Goal: Task Accomplishment & Management: Manage account settings

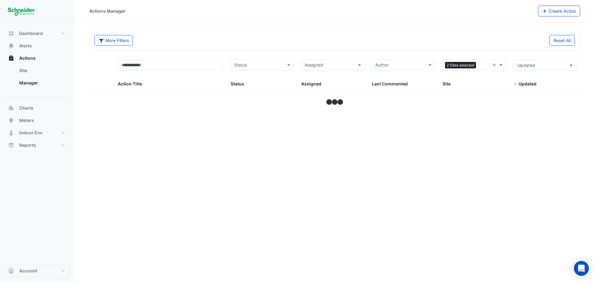
select select "**"
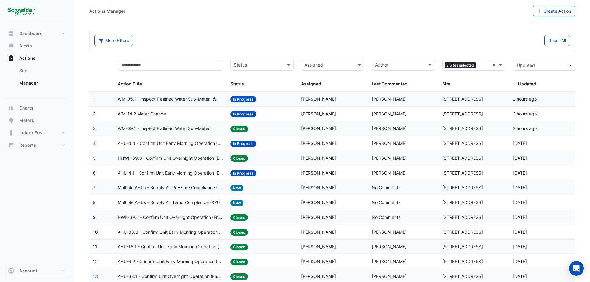
click at [328, 69] on input "text" at bounding box center [328, 65] width 49 height 7
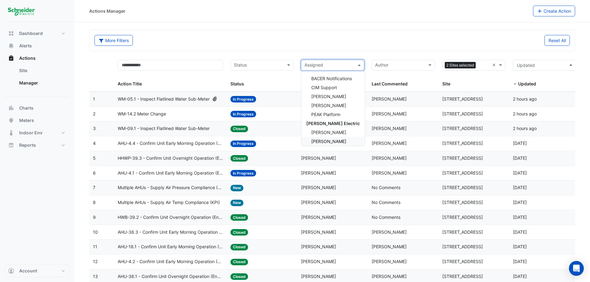
scroll to position [155, 0]
click at [334, 131] on span "Lachlan Manning" at bounding box center [328, 130] width 35 height 5
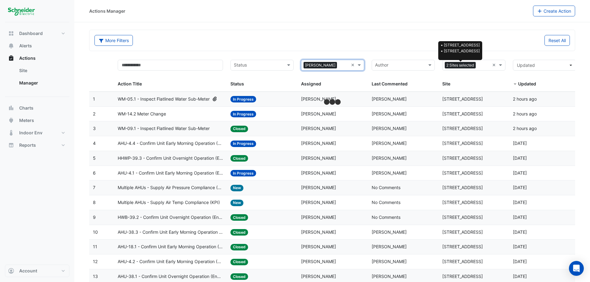
click at [462, 63] on span "2 Sites selected" at bounding box center [460, 65] width 31 height 7
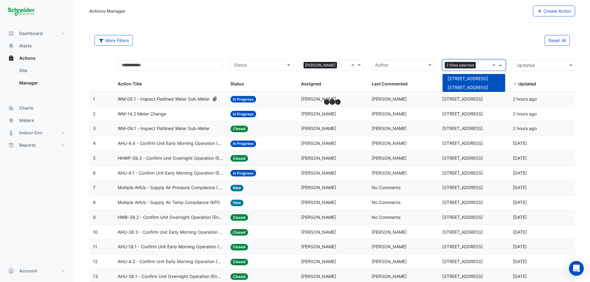
click at [461, 76] on span "111 Bourke Street" at bounding box center [468, 78] width 41 height 5
click at [457, 79] on span "111 Bourke Street" at bounding box center [468, 78] width 41 height 5
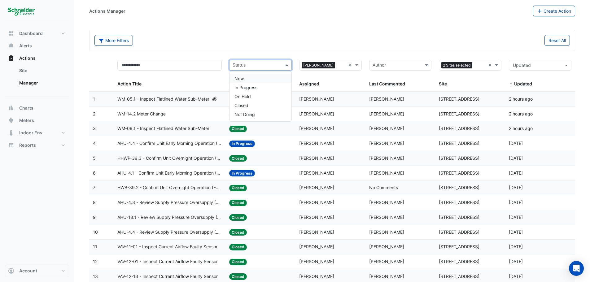
click at [255, 66] on input "text" at bounding box center [257, 65] width 49 height 7
click at [255, 77] on div "New" at bounding box center [260, 78] width 62 height 9
click at [256, 67] on input "text" at bounding box center [260, 65] width 31 height 7
click at [247, 88] on span "In Progress" at bounding box center [245, 87] width 23 height 5
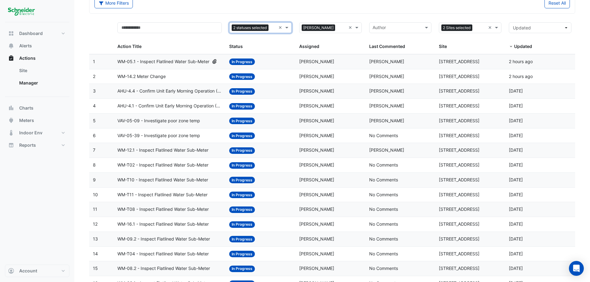
scroll to position [26, 0]
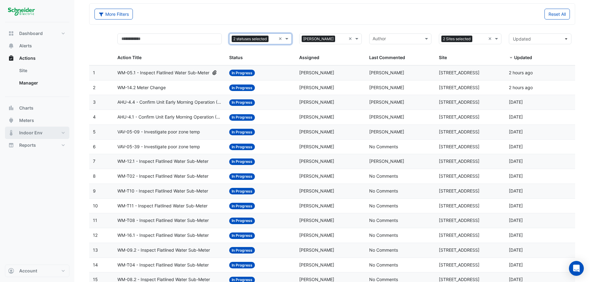
click at [28, 132] on span "Indoor Env" at bounding box center [30, 133] width 23 height 6
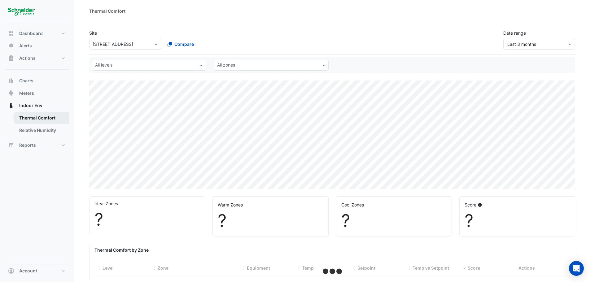
click at [47, 121] on link "Thermal Comfort" at bounding box center [41, 118] width 55 height 12
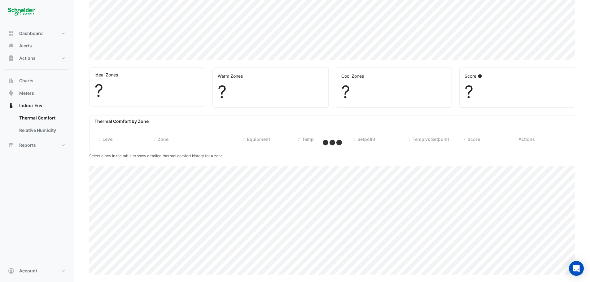
select select "**"
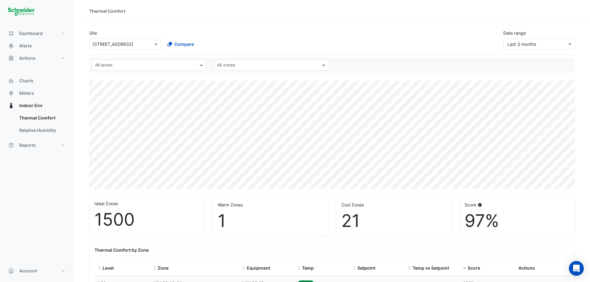
click at [176, 62] on div "All levels" at bounding box center [144, 65] width 104 height 10
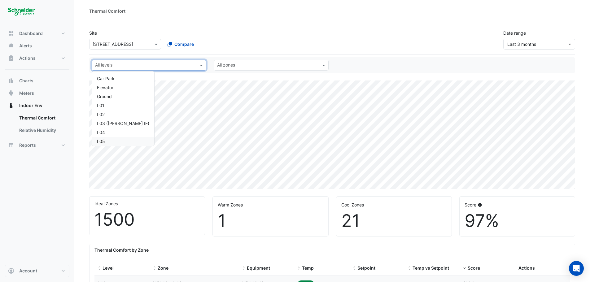
click at [108, 138] on div "L05" at bounding box center [123, 141] width 52 height 7
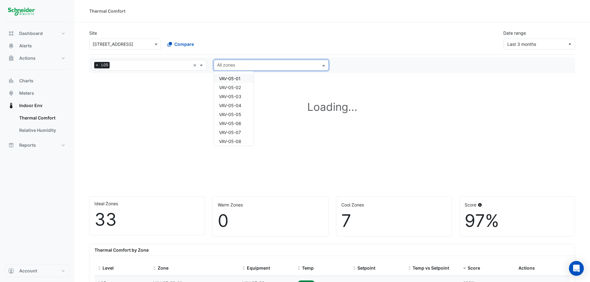
click at [302, 66] on input "text" at bounding box center [267, 66] width 101 height 7
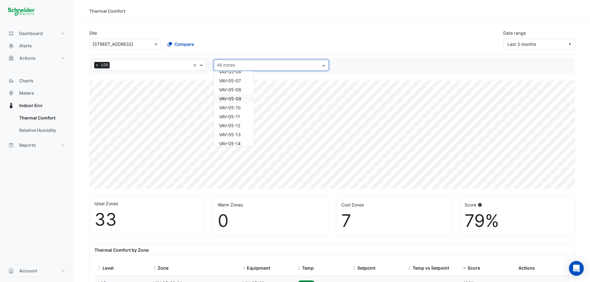
click at [237, 98] on span "VAV-05-09" at bounding box center [230, 98] width 22 height 5
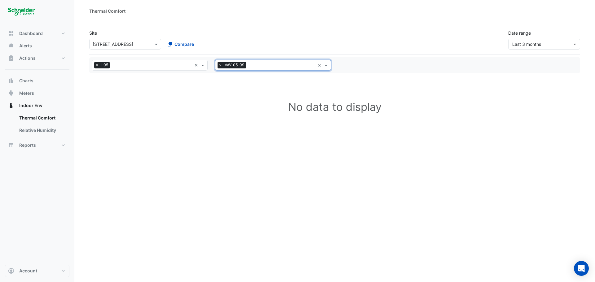
click at [220, 65] on span "×" at bounding box center [220, 65] width 6 height 6
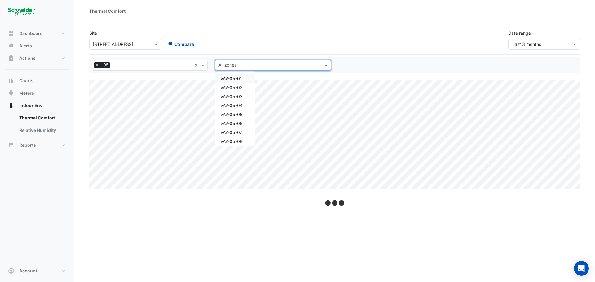
click at [245, 66] on input "text" at bounding box center [269, 66] width 102 height 7
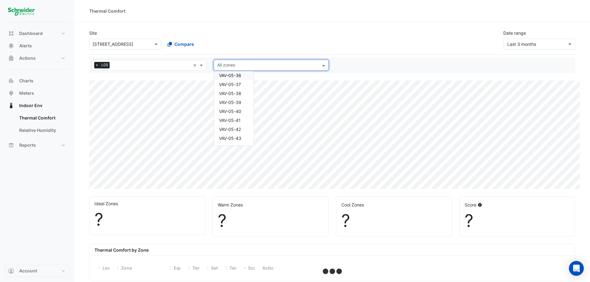
select select "**"
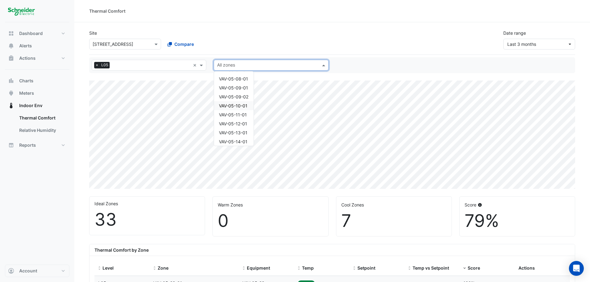
scroll to position [361, 0]
click at [238, 140] on span "VAV-05-09-01" at bounding box center [233, 139] width 29 height 5
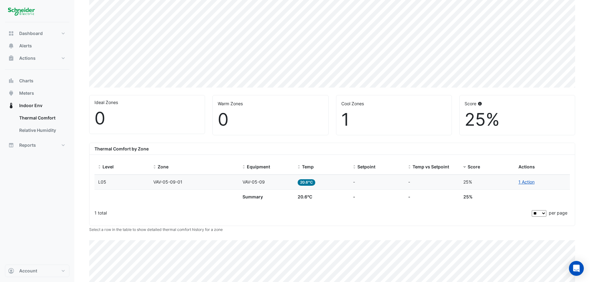
scroll to position [155, 0]
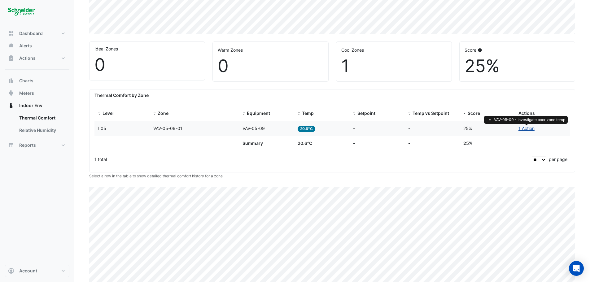
click at [528, 129] on link "1 Action" at bounding box center [526, 128] width 16 height 5
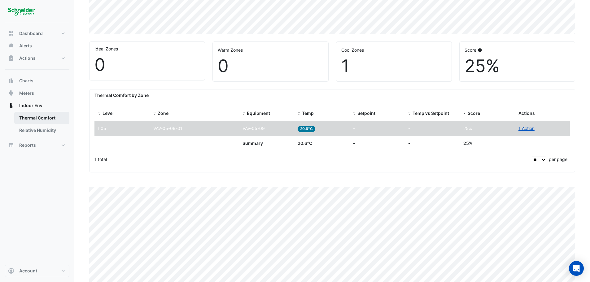
click at [32, 118] on link "Thermal Comfort" at bounding box center [41, 118] width 55 height 12
click at [36, 54] on button "Actions" at bounding box center [37, 58] width 64 height 12
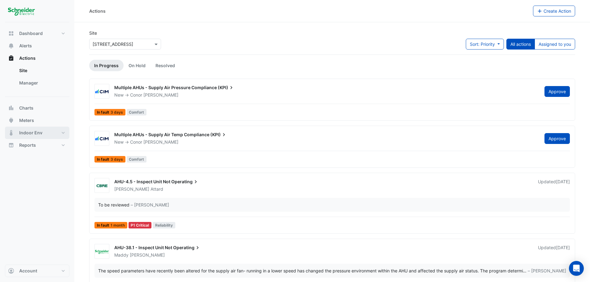
click at [36, 135] on span "Indoor Env" at bounding box center [30, 133] width 23 height 6
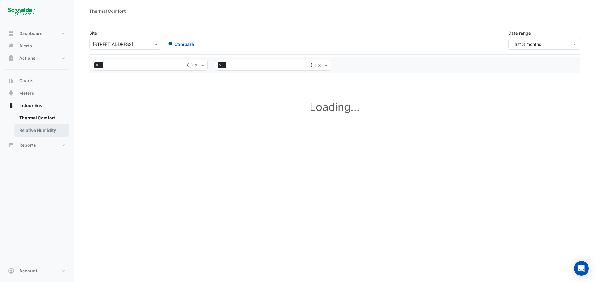
click at [41, 132] on link "Relative Humidity" at bounding box center [41, 130] width 55 height 12
click at [49, 120] on link "Thermal Comfort" at bounding box center [41, 118] width 55 height 12
select select "**"
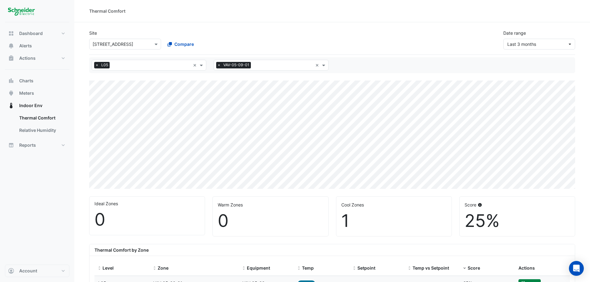
click at [219, 65] on span "×" at bounding box center [219, 65] width 6 height 6
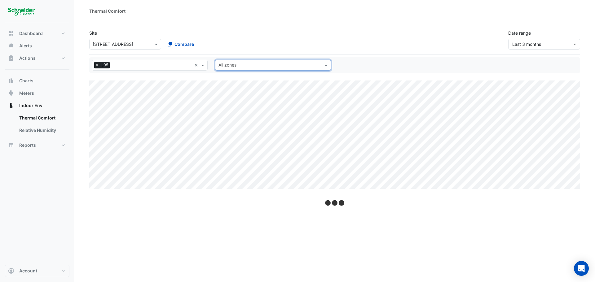
click at [97, 66] on span "×" at bounding box center [97, 65] width 6 height 6
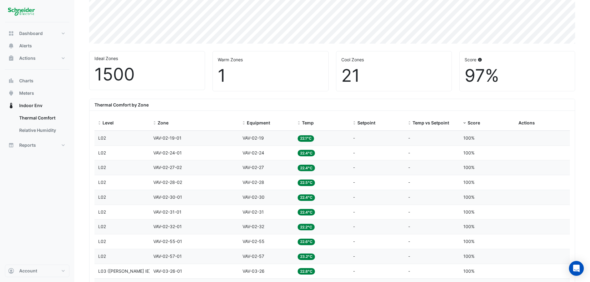
scroll to position [155, 0]
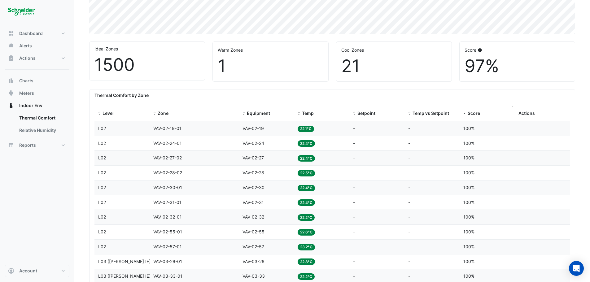
click at [469, 113] on span "Score" at bounding box center [474, 113] width 12 height 5
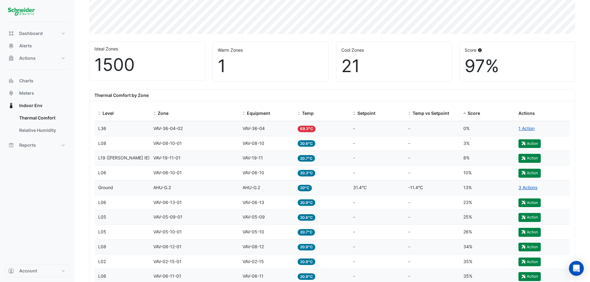
click at [247, 127] on span "VAV-36-04" at bounding box center [253, 128] width 22 height 5
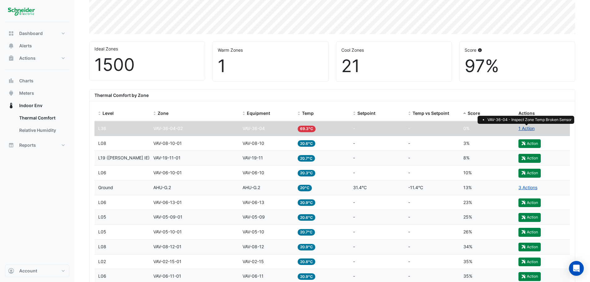
click at [522, 127] on link "1 Action" at bounding box center [526, 128] width 16 height 5
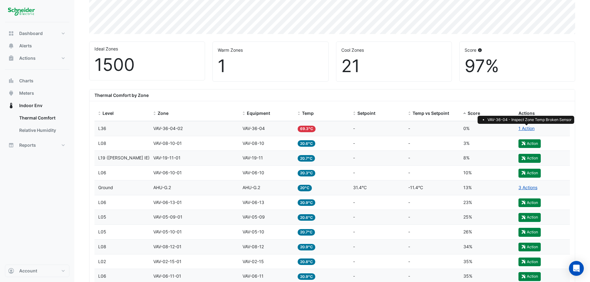
click at [168, 131] on div "Zone VAV-36-04-02" at bounding box center [194, 128] width 82 height 7
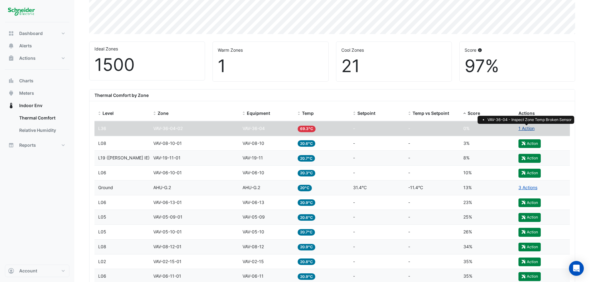
click at [531, 129] on link "1 Action" at bounding box center [526, 128] width 16 height 5
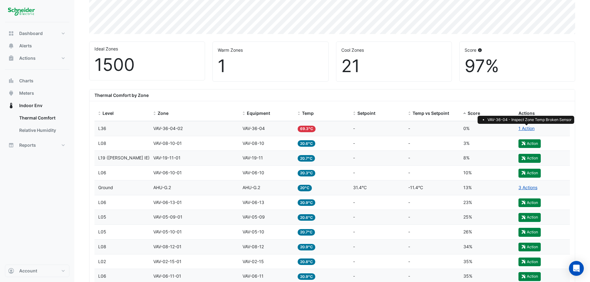
click at [466, 99] on div "Thermal Comfort by Zone" at bounding box center [332, 96] width 485 height 12
click at [370, 186] on div "Setpoint 31.4°C" at bounding box center [377, 187] width 48 height 7
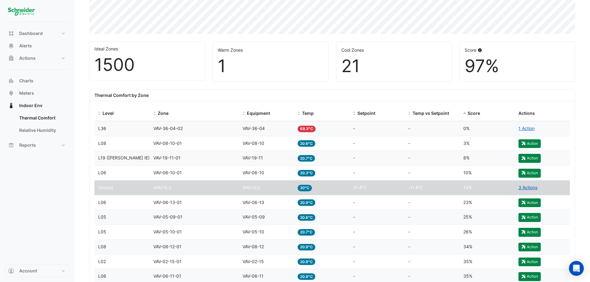
click at [370, 186] on div "Setpoint 31.4°C" at bounding box center [377, 187] width 48 height 7
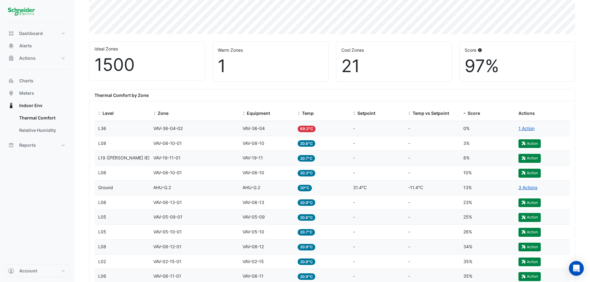
click at [124, 191] on datatable-body-cell "Level Ground" at bounding box center [121, 188] width 55 height 15
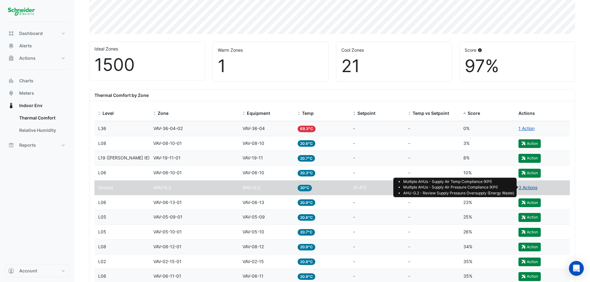
click at [524, 189] on link "3 Actions" at bounding box center [527, 187] width 19 height 5
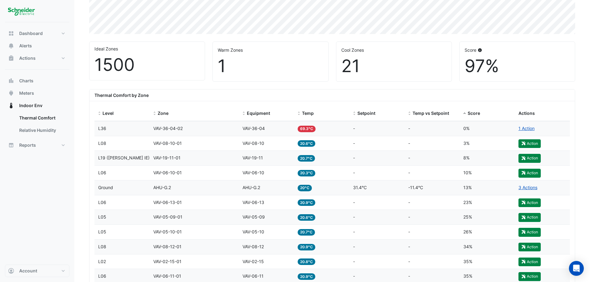
click at [38, 197] on div "Dashboard Portfolio Ratings Performance Alerts Actions Site Manager Charts" at bounding box center [37, 143] width 64 height 242
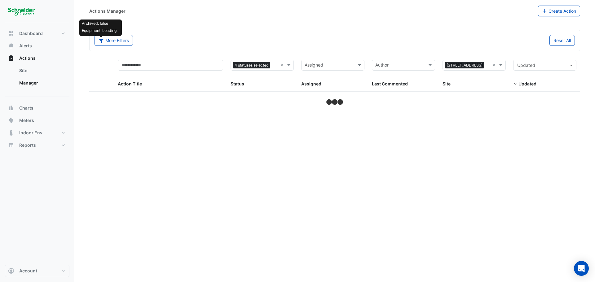
select select "**"
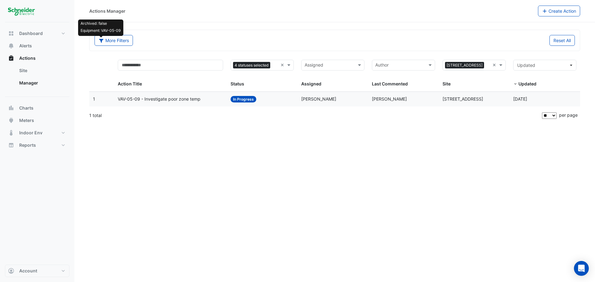
click at [179, 97] on span "VAV-05-09 - Investigate poor zone temp" at bounding box center [159, 99] width 83 height 7
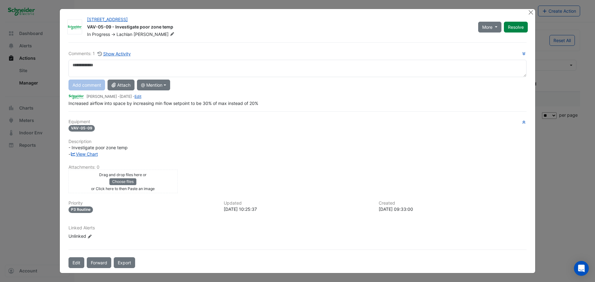
click at [179, 108] on div "Comments: 1 Show Activity Add comment Attach @ Mention AE Smith Troy Haynes AG …" at bounding box center [297, 155] width 465 height 226
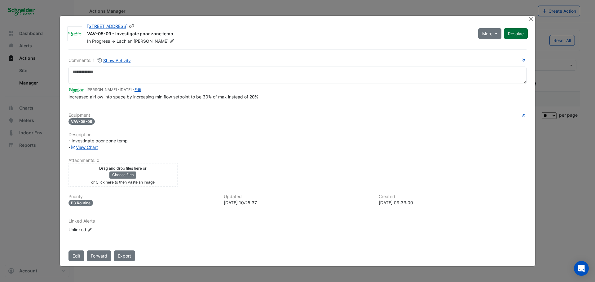
click at [517, 31] on button "Resolve" at bounding box center [516, 33] width 24 height 11
click at [528, 18] on button "Close" at bounding box center [530, 19] width 7 height 7
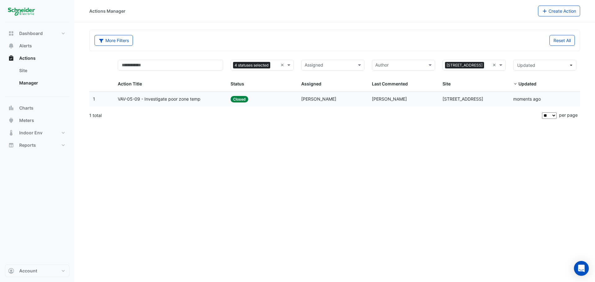
click at [389, 158] on div "Actions Manager Create Action More Filters Reset All 4 statuses selected × Assi…" at bounding box center [334, 141] width 520 height 282
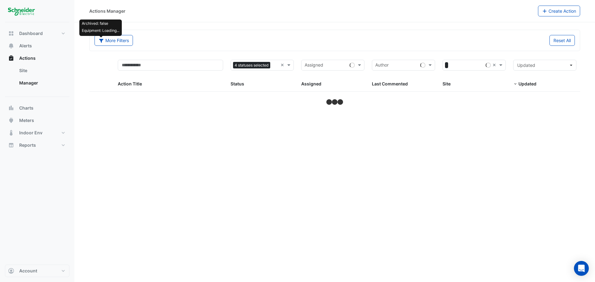
select select "**"
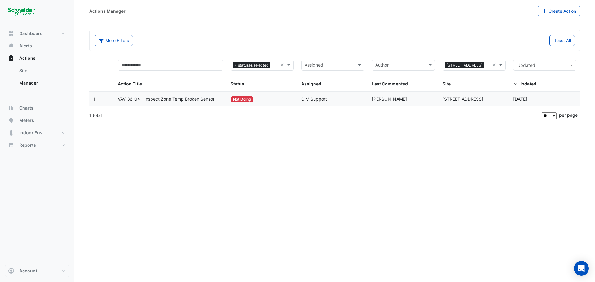
click at [303, 101] on span "CIM Support" at bounding box center [314, 98] width 26 height 5
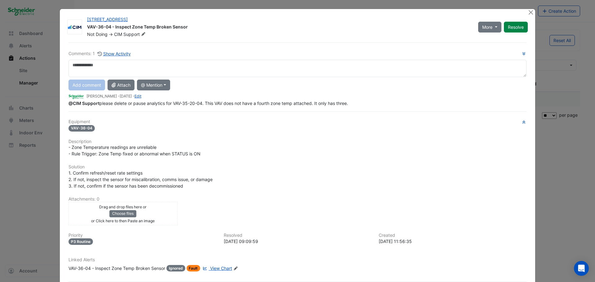
click at [303, 101] on span "@CIM Support please delete or pause analytics for VAV-35-20-04. This VAV does n…" at bounding box center [207, 103] width 279 height 5
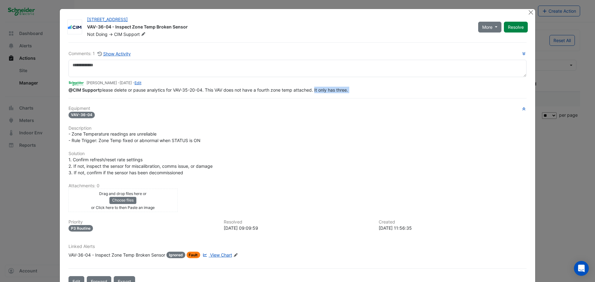
click at [313, 94] on div "Comments: 1 Show Activity Lachlan Manning - 1 year and 3 months ago - Edit @CIM…" at bounding box center [297, 164] width 465 height 245
click at [282, 97] on div "Comments: 1 Show Activity Lachlan Manning - 1 year and 3 months ago - Edit @CIM…" at bounding box center [297, 164] width 465 height 245
click at [527, 14] on button "Close" at bounding box center [530, 12] width 7 height 7
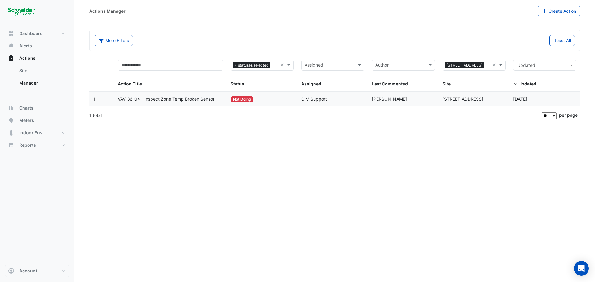
click at [181, 96] on span "VAV-36-04 - Inspect Zone Temp Broken Sensor" at bounding box center [166, 99] width 97 height 7
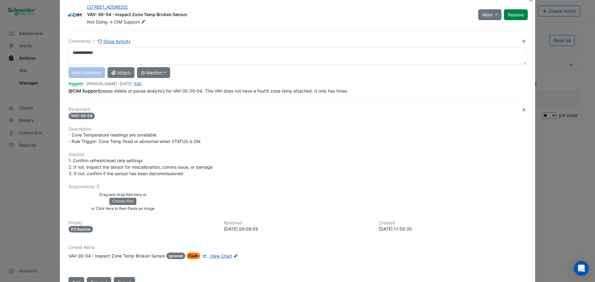
scroll to position [32, 0]
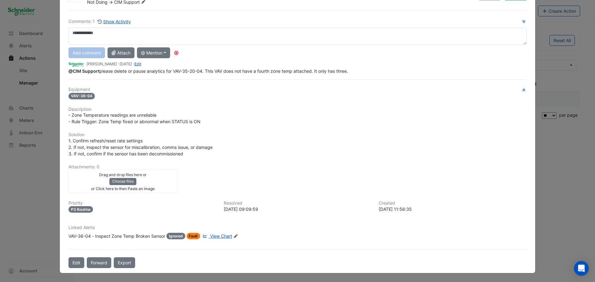
click at [218, 237] on span "View Chart" at bounding box center [221, 236] width 22 height 5
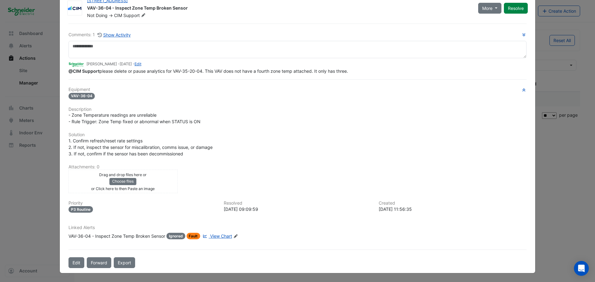
scroll to position [19, 0]
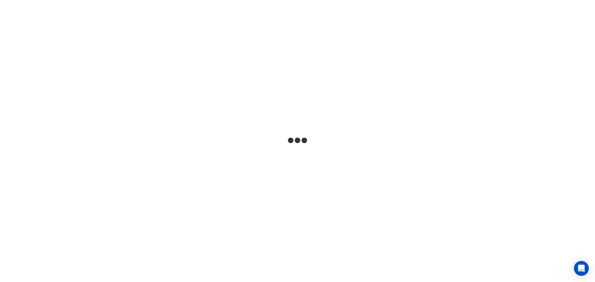
select select "**"
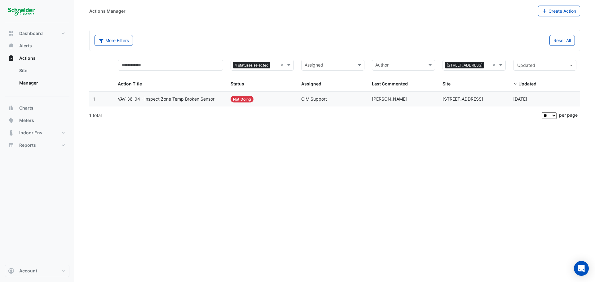
click at [230, 139] on div "Actions Manager Create Action More Filters Reset All 4 statuses selected × Assi…" at bounding box center [334, 141] width 520 height 282
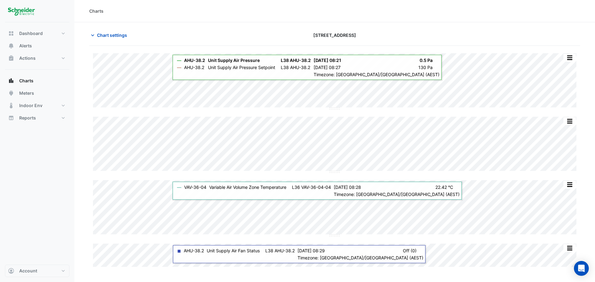
click at [103, 173] on div "Split by Equip Split All Split None Print Save as JPEG Save as PNG Pivot Data T…" at bounding box center [334, 160] width 491 height 214
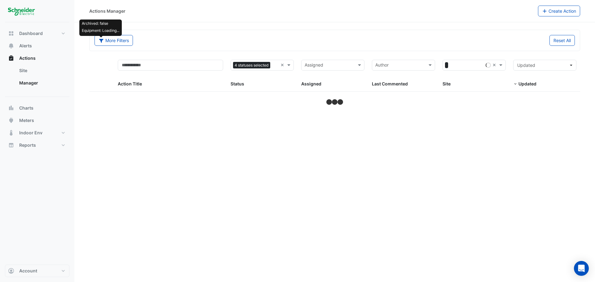
select select "**"
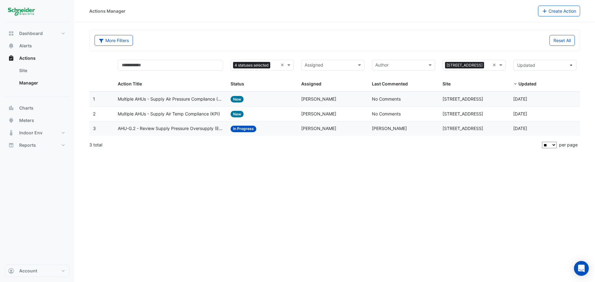
click at [192, 115] on span "Multiple AHUs - Supply Air Temp Compliance (KPI)" at bounding box center [169, 114] width 102 height 7
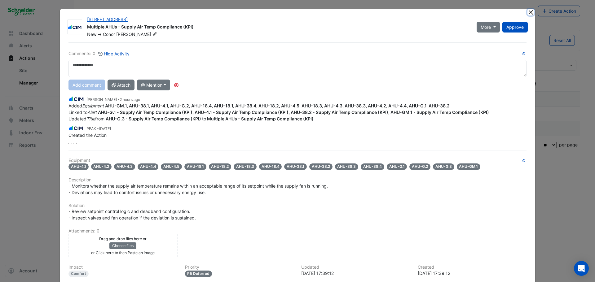
click at [527, 13] on button "Close" at bounding box center [530, 12] width 7 height 7
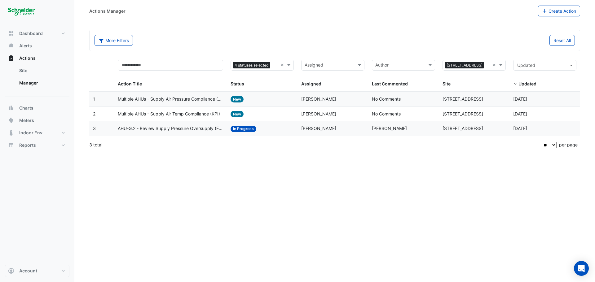
click at [276, 154] on div "Actions Manager Create Action More Filters Reset All 4 statuses selected × Assi…" at bounding box center [334, 141] width 520 height 282
